Goal: Transaction & Acquisition: Purchase product/service

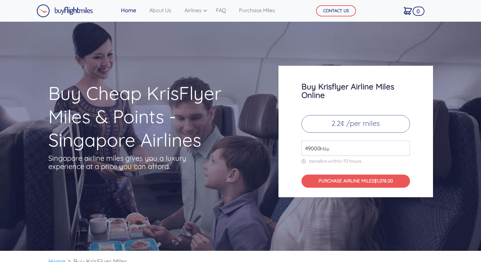
click at [322, 148] on span "Mile" at bounding box center [322, 149] width 13 height 8
click at [370, 145] on input "49000" at bounding box center [355, 148] width 108 height 15
type input "4"
type input "1000"
click at [388, 126] on p "2.2¢ /per miles" at bounding box center [355, 124] width 108 height 18
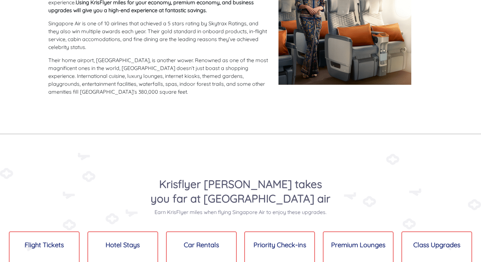
scroll to position [442, 0]
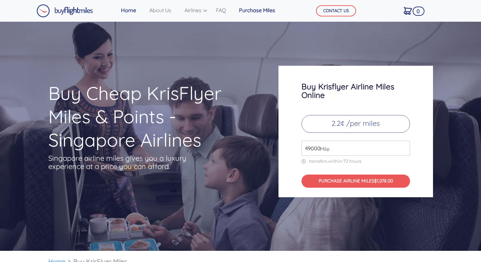
click at [251, 7] on link "Purchase Miles" at bounding box center [256, 10] width 41 height 13
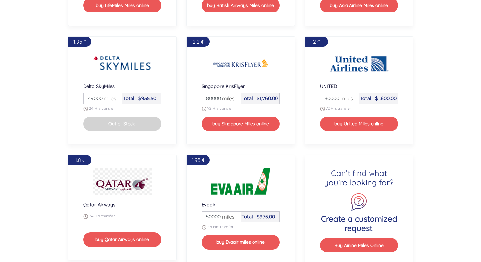
scroll to position [784, 0]
